Goal: Transaction & Acquisition: Purchase product/service

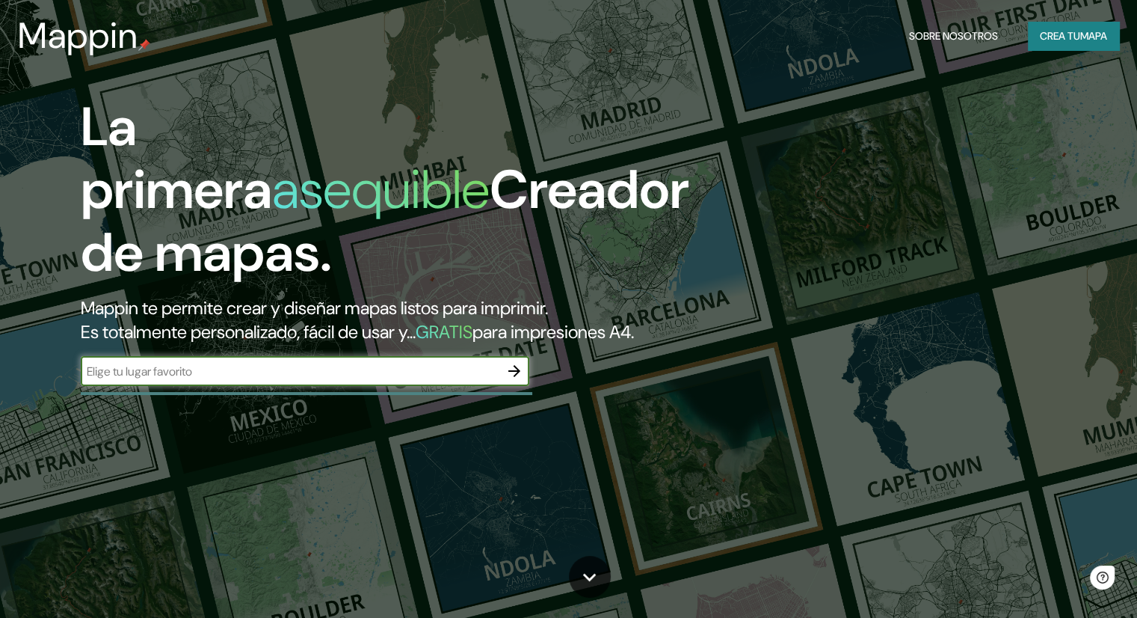
click at [251, 380] on input "text" at bounding box center [290, 371] width 419 height 17
type input "Cusco"
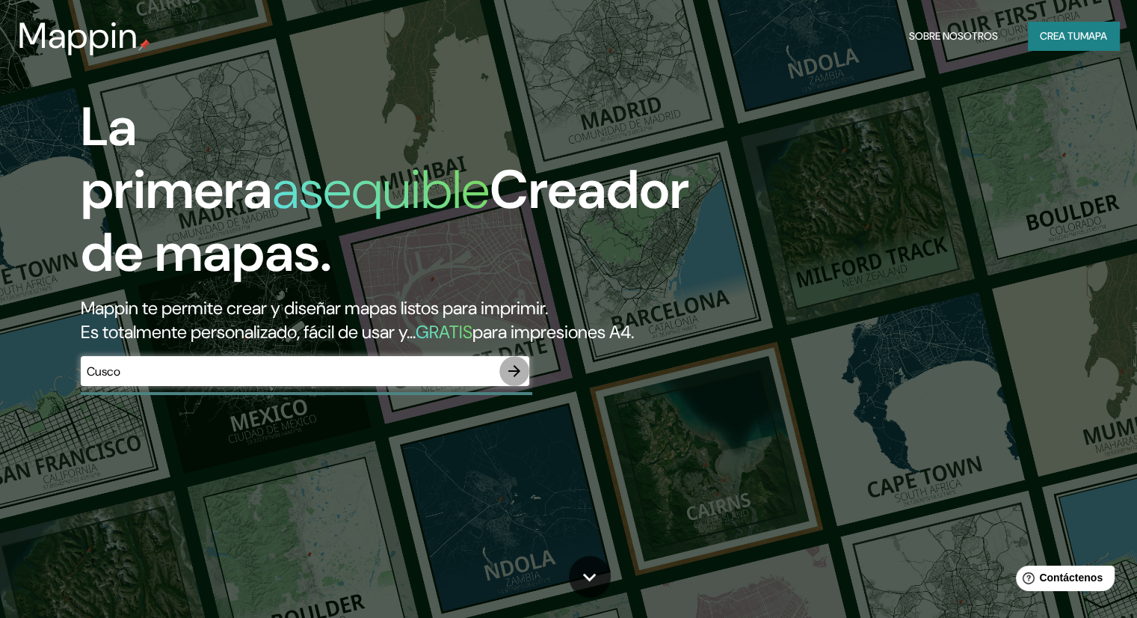
click at [521, 380] on icon "button" at bounding box center [515, 371] width 18 height 18
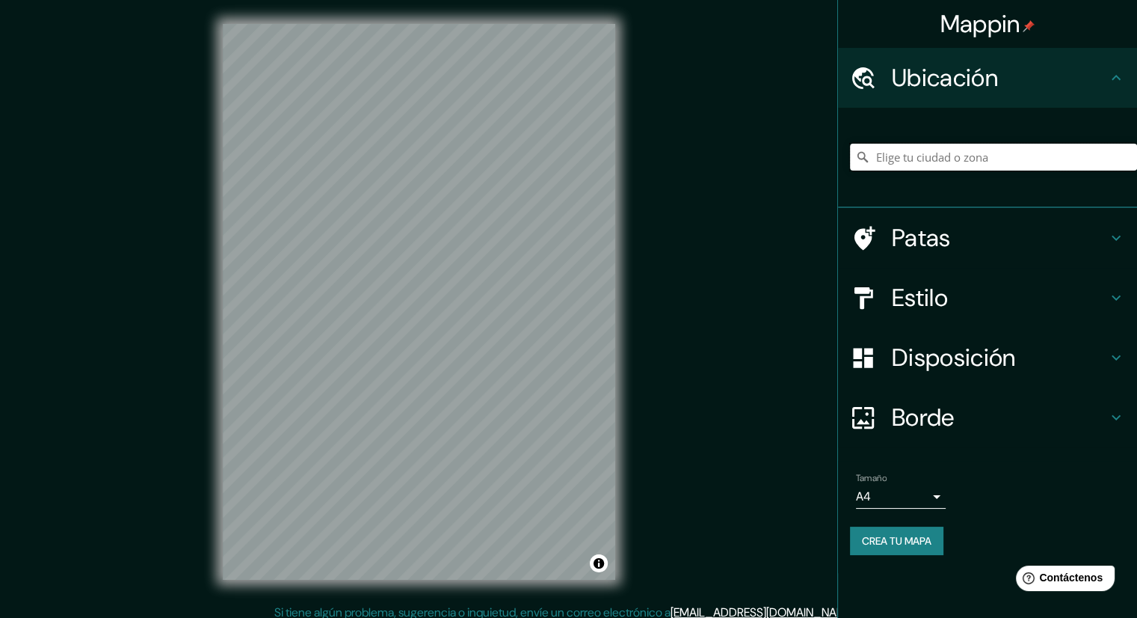
click at [888, 155] on input "Elige tu ciudad o zona" at bounding box center [993, 157] width 287 height 27
type input "Cusco, [GEOGRAPHIC_DATA], [GEOGRAPHIC_DATA]"
click at [96, 302] on div "Mappin Ubicación Cusco, [GEOGRAPHIC_DATA], [GEOGRAPHIC_DATA] [GEOGRAPHIC_DATA] …" at bounding box center [568, 313] width 1137 height 627
click at [670, 204] on div "Mappin Ubicación Cusco, [GEOGRAPHIC_DATA], [GEOGRAPHIC_DATA] [GEOGRAPHIC_DATA] …" at bounding box center [568, 313] width 1137 height 627
click at [959, 242] on h4 "Patas" at bounding box center [999, 238] width 215 height 30
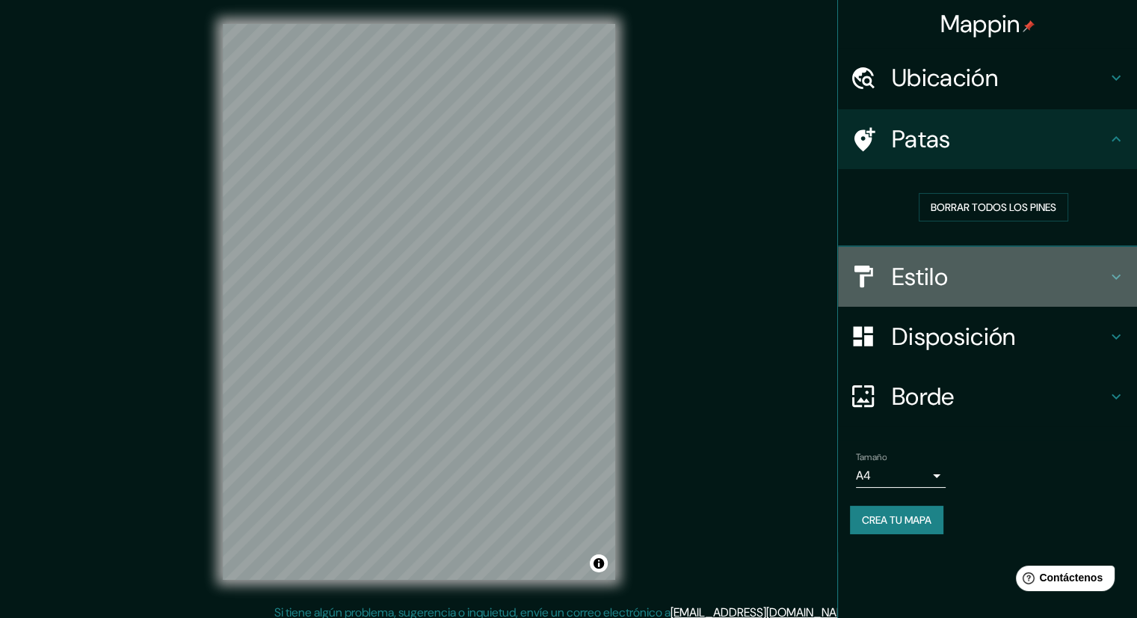
click at [964, 267] on h4 "Estilo" at bounding box center [999, 277] width 215 height 30
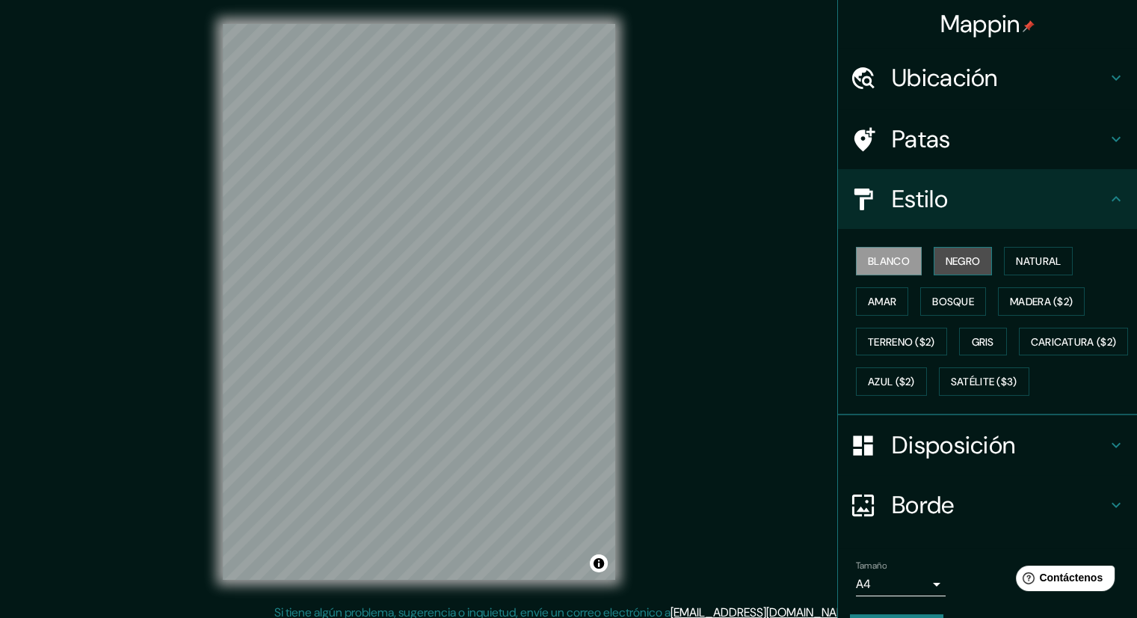
click at [959, 265] on font "Negro" at bounding box center [963, 260] width 35 height 13
click at [899, 268] on font "Blanco" at bounding box center [889, 260] width 42 height 19
click at [1016, 264] on font "Natural" at bounding box center [1038, 260] width 45 height 13
click at [685, 229] on div "Mappin Ubicación Cusco, [GEOGRAPHIC_DATA], [GEOGRAPHIC_DATA] [GEOGRAPHIC_DATA] …" at bounding box center [568, 313] width 1137 height 627
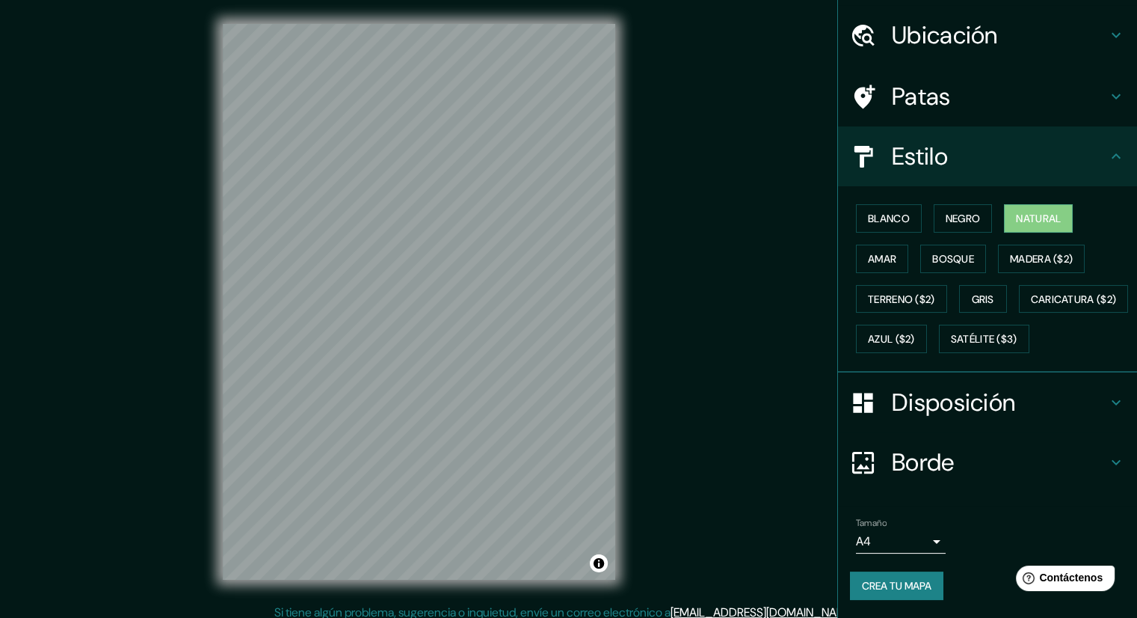
scroll to position [79, 0]
click at [888, 581] on font "Crea tu mapa" at bounding box center [897, 585] width 70 height 13
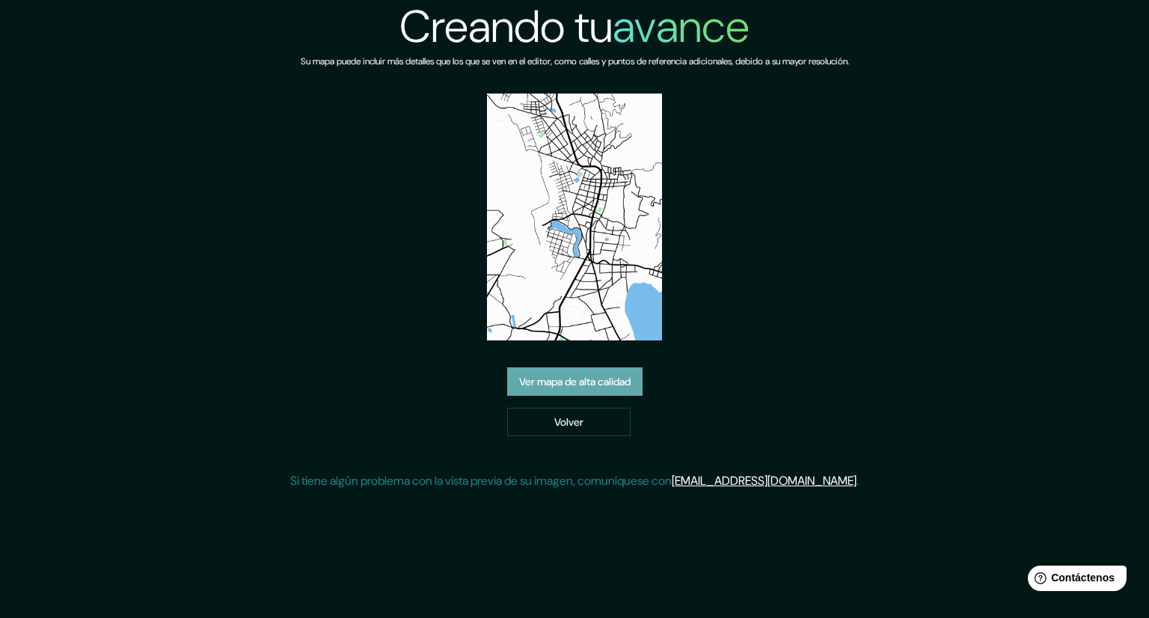
click at [552, 386] on font "Ver mapa de alta calidad" at bounding box center [574, 381] width 111 height 13
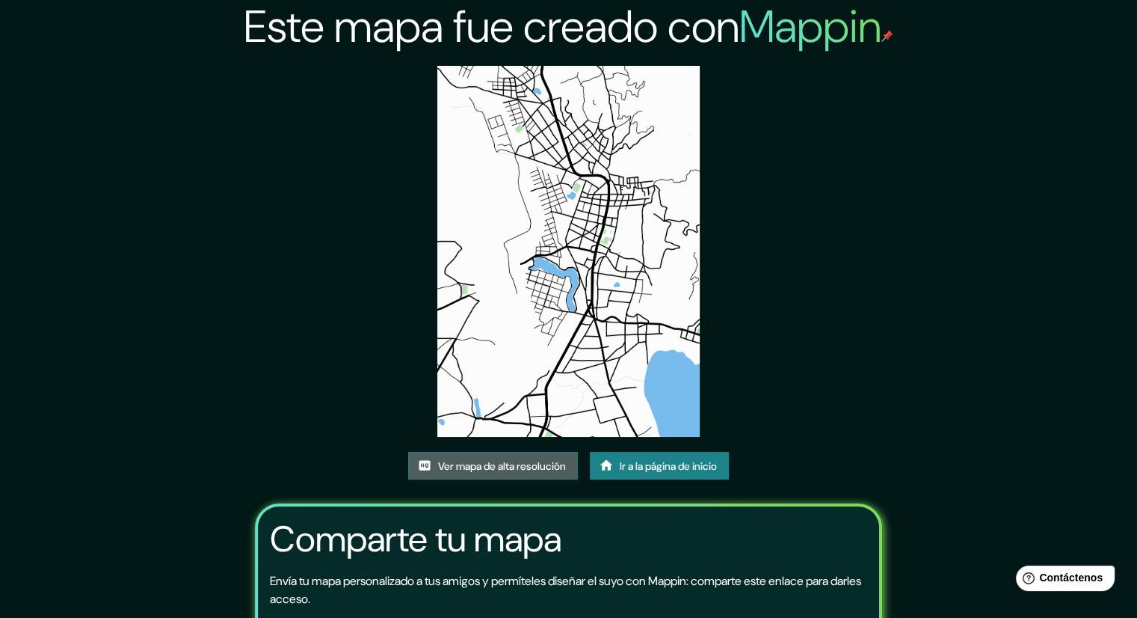
drag, startPoint x: 568, startPoint y: 242, endPoint x: 521, endPoint y: 467, distance: 230.7
click at [521, 467] on font "Ver mapa de alta resolución" at bounding box center [502, 465] width 128 height 13
